Goal: Task Accomplishment & Management: Manage account settings

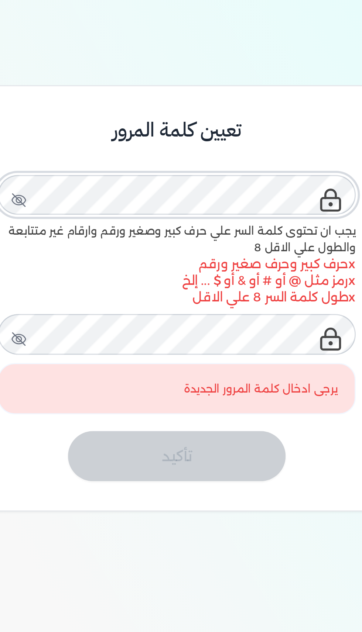
scroll to position [37, 0]
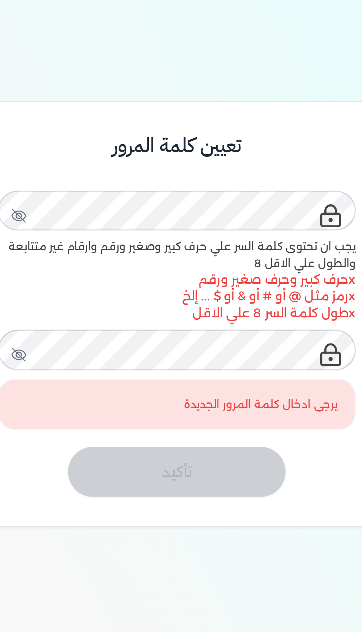
click at [128, 103] on span at bounding box center [125, 99] width 6 height 7
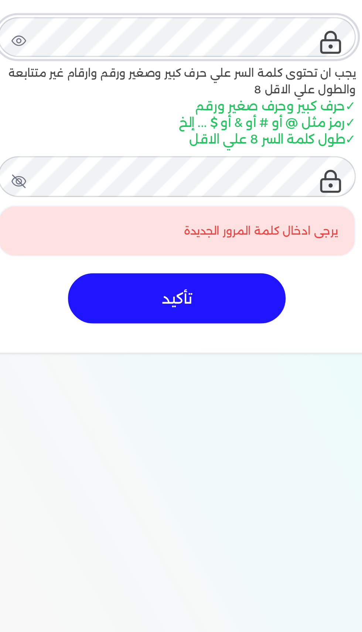
scroll to position [97, 0]
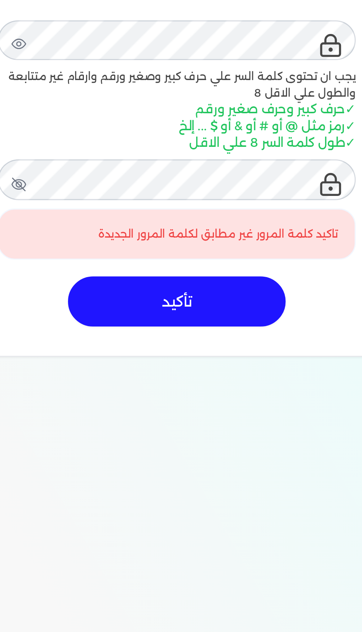
click at [127, 92] on span at bounding box center [125, 88] width 6 height 7
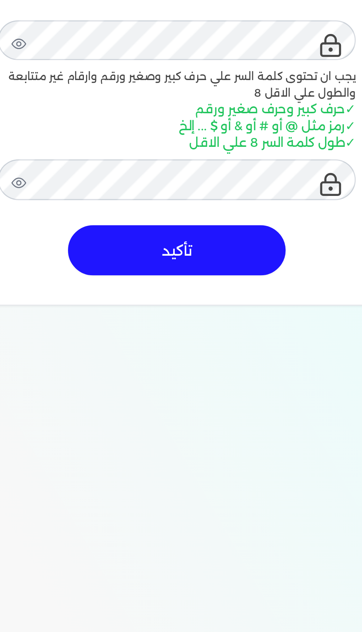
click at [186, 110] on button "تأكيد" at bounding box center [180, 112] width 77 height 18
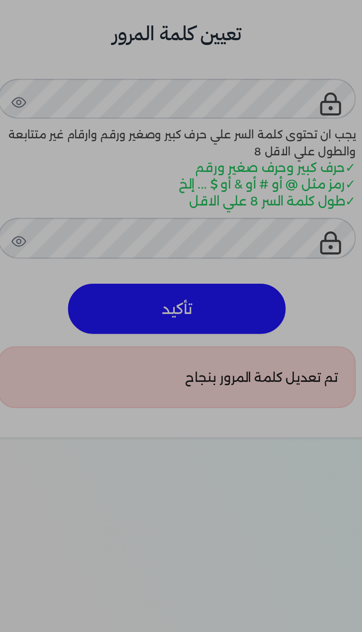
scroll to position [77, 0]
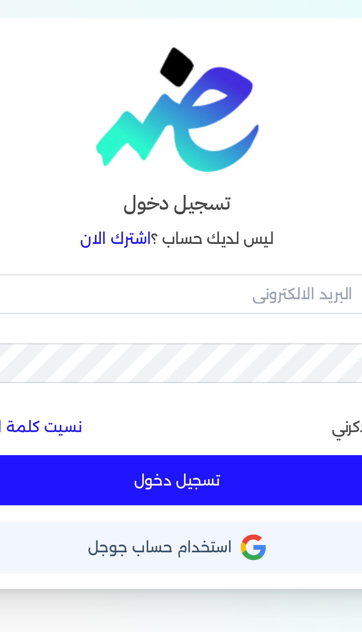
click at [185, 193] on button "تسجيل دخول" at bounding box center [181, 193] width 154 height 18
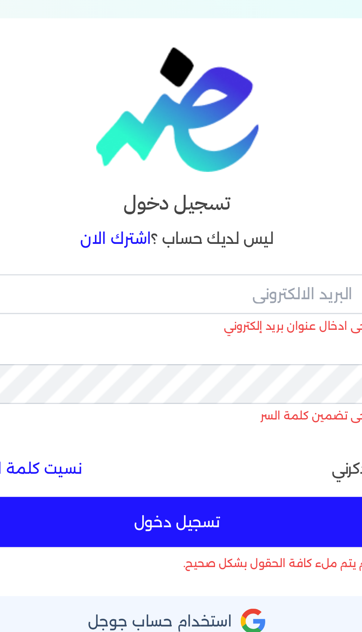
click at [186, 209] on button "تسجيل دخول" at bounding box center [181, 208] width 154 height 18
click at [185, 208] on button "تسجيل دخول" at bounding box center [181, 208] width 154 height 18
checkbox input "false"
click at [186, 245] on span "استخدام حساب جوجل" at bounding box center [174, 242] width 51 height 5
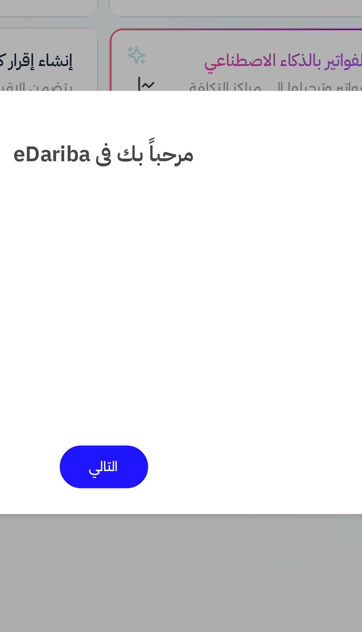
click at [181, 387] on button "التالي" at bounding box center [181, 384] width 37 height 18
